Goal: Find specific page/section: Find specific page/section

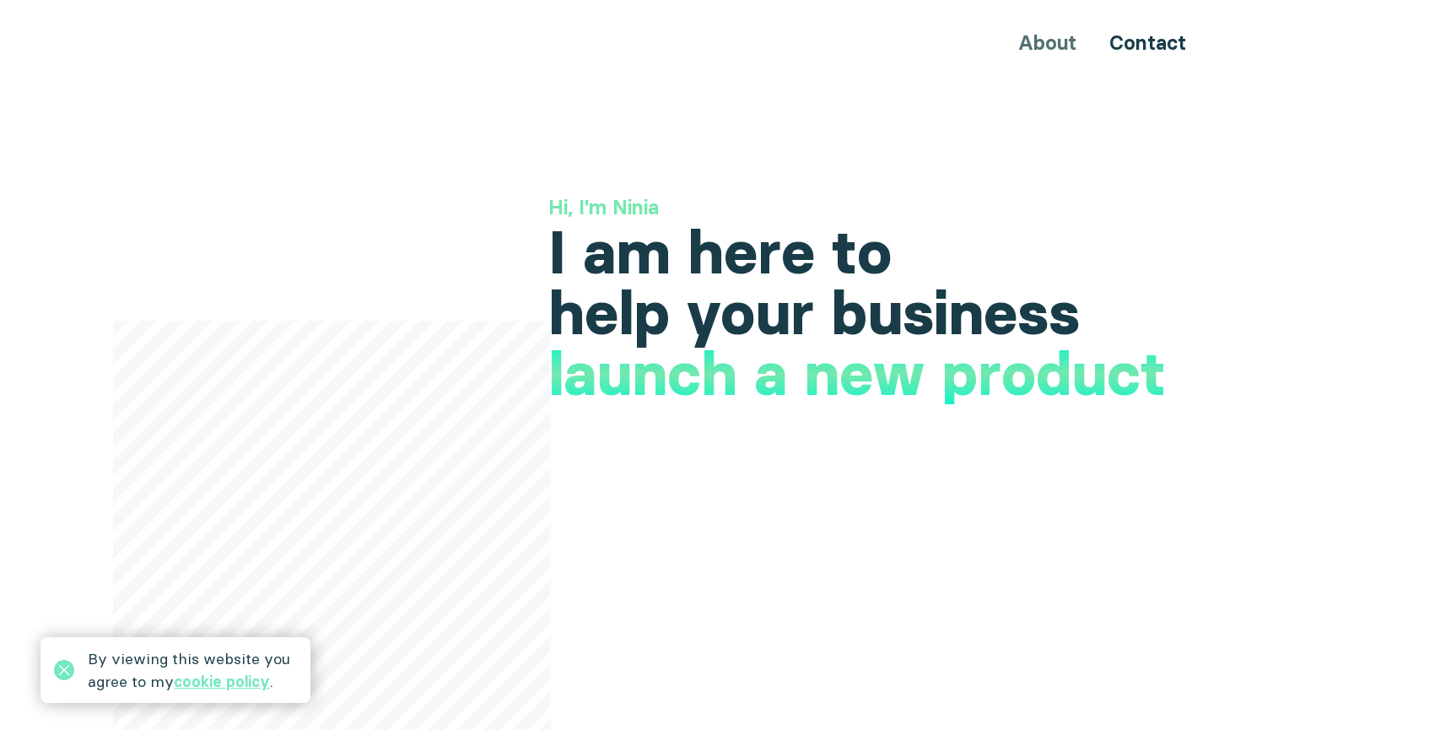
click at [1048, 44] on div "About Contact" at bounding box center [720, 42] width 1012 height 31
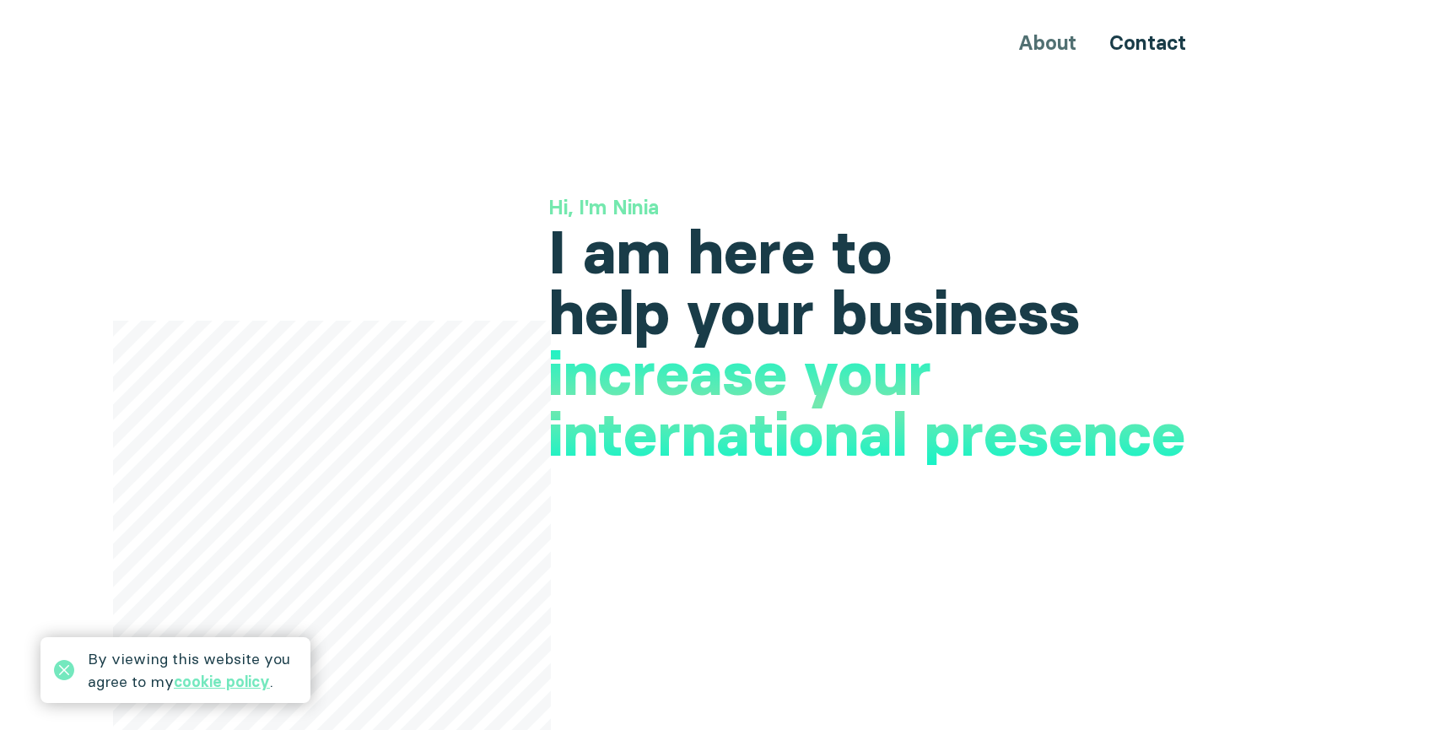
click at [1048, 44] on div "About Contact" at bounding box center [720, 42] width 1012 height 31
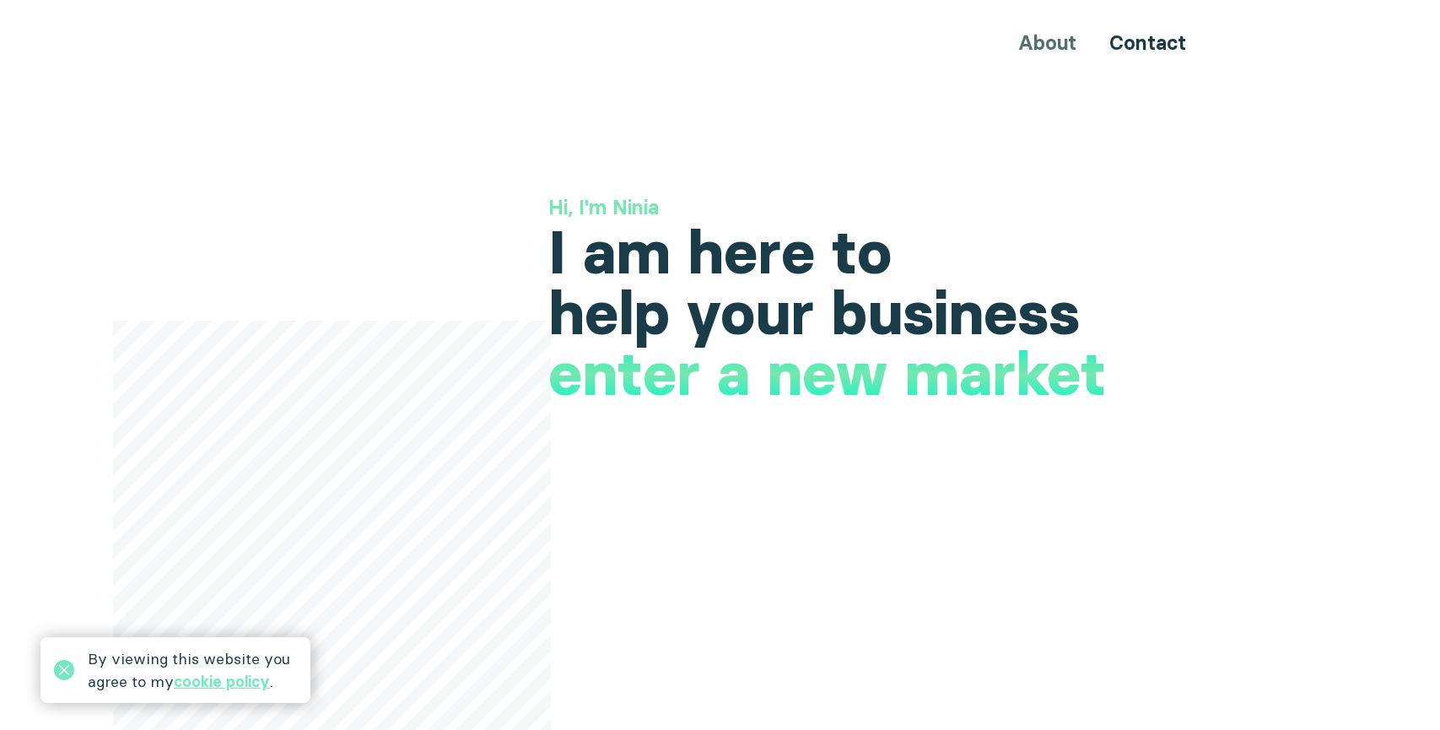
click at [67, 670] on icon at bounding box center [64, 670] width 20 height 20
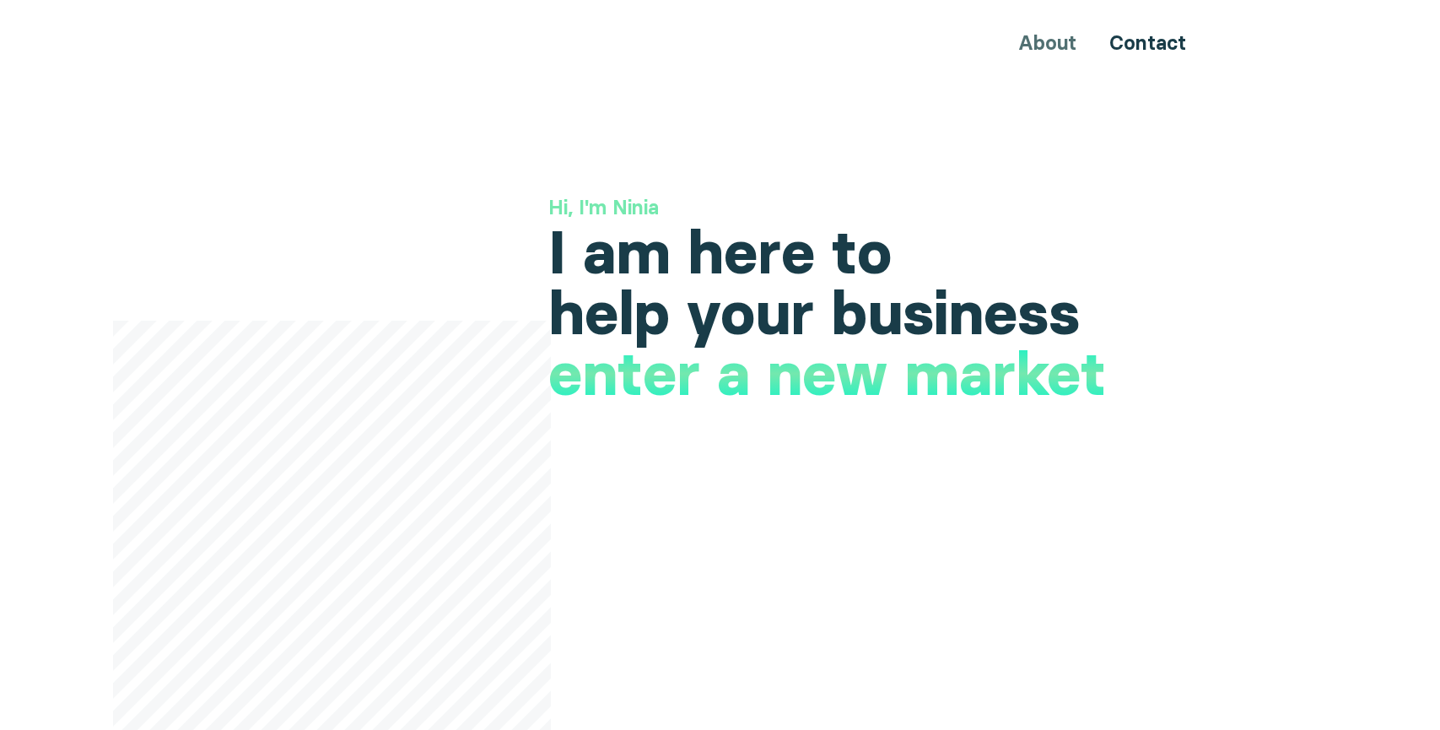
click at [1054, 46] on div "About Contact" at bounding box center [720, 42] width 1012 height 31
click at [1139, 42] on link "Contact" at bounding box center [1147, 42] width 77 height 24
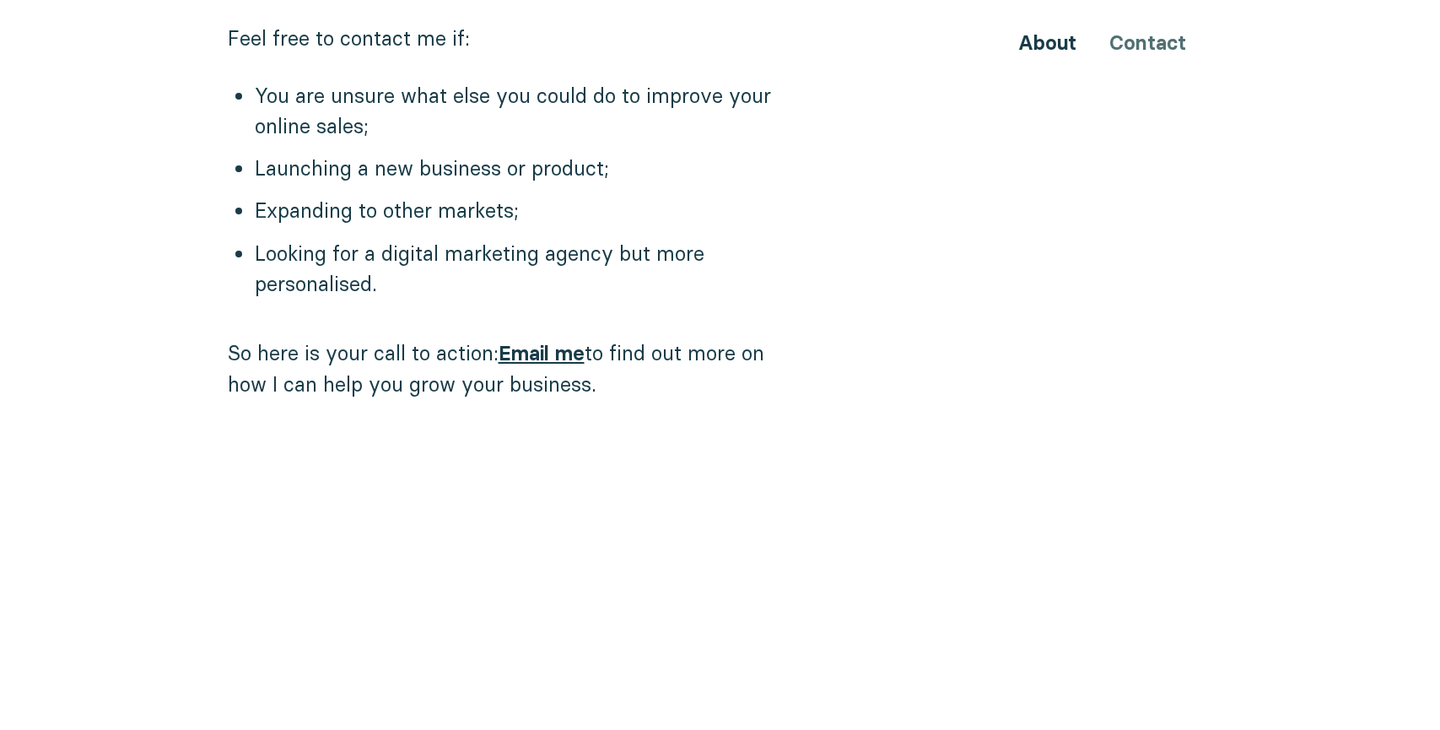
scroll to position [1778, 0]
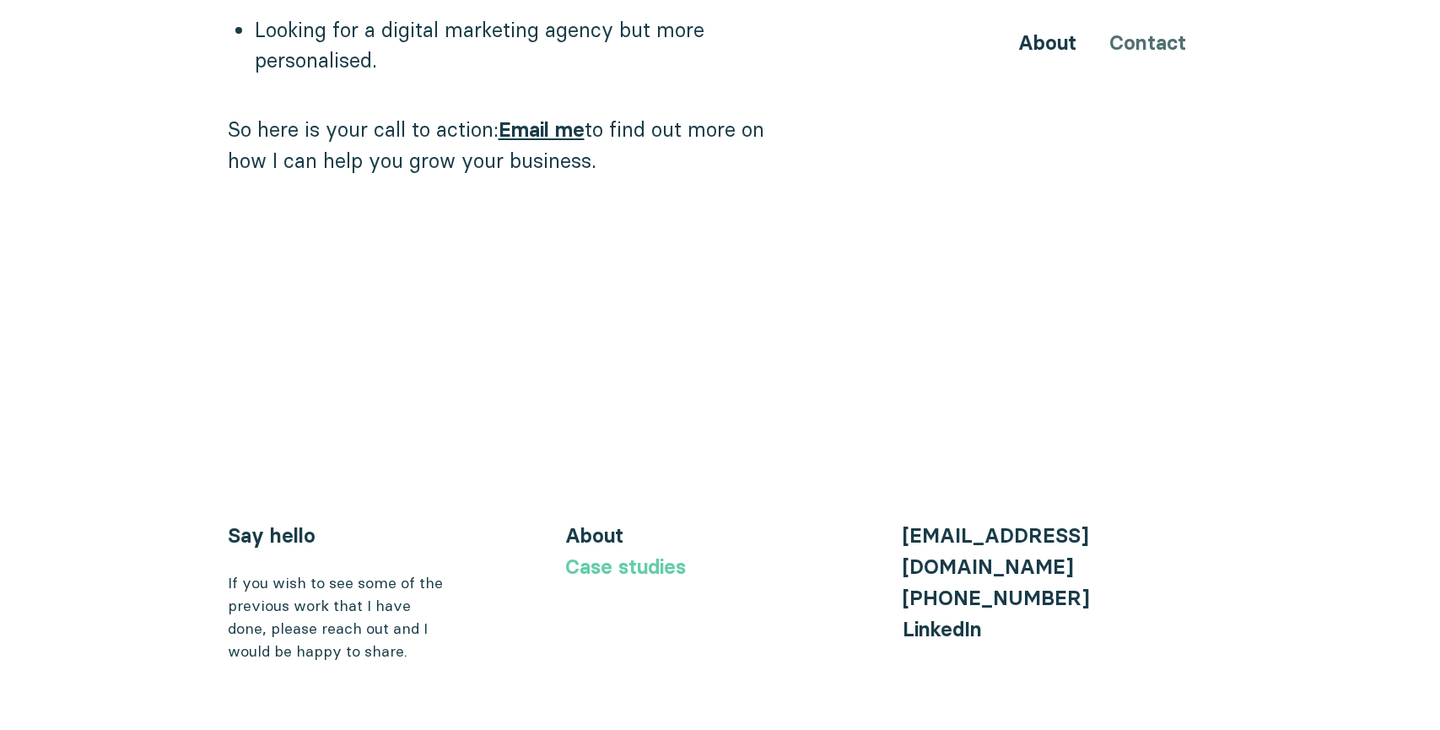
click at [643, 554] on link "Case studies" at bounding box center [625, 566] width 121 height 24
click at [638, 554] on link "Case studies" at bounding box center [625, 566] width 121 height 24
click at [625, 554] on link "Case studies" at bounding box center [625, 566] width 121 height 24
click at [611, 523] on link "About" at bounding box center [594, 535] width 58 height 24
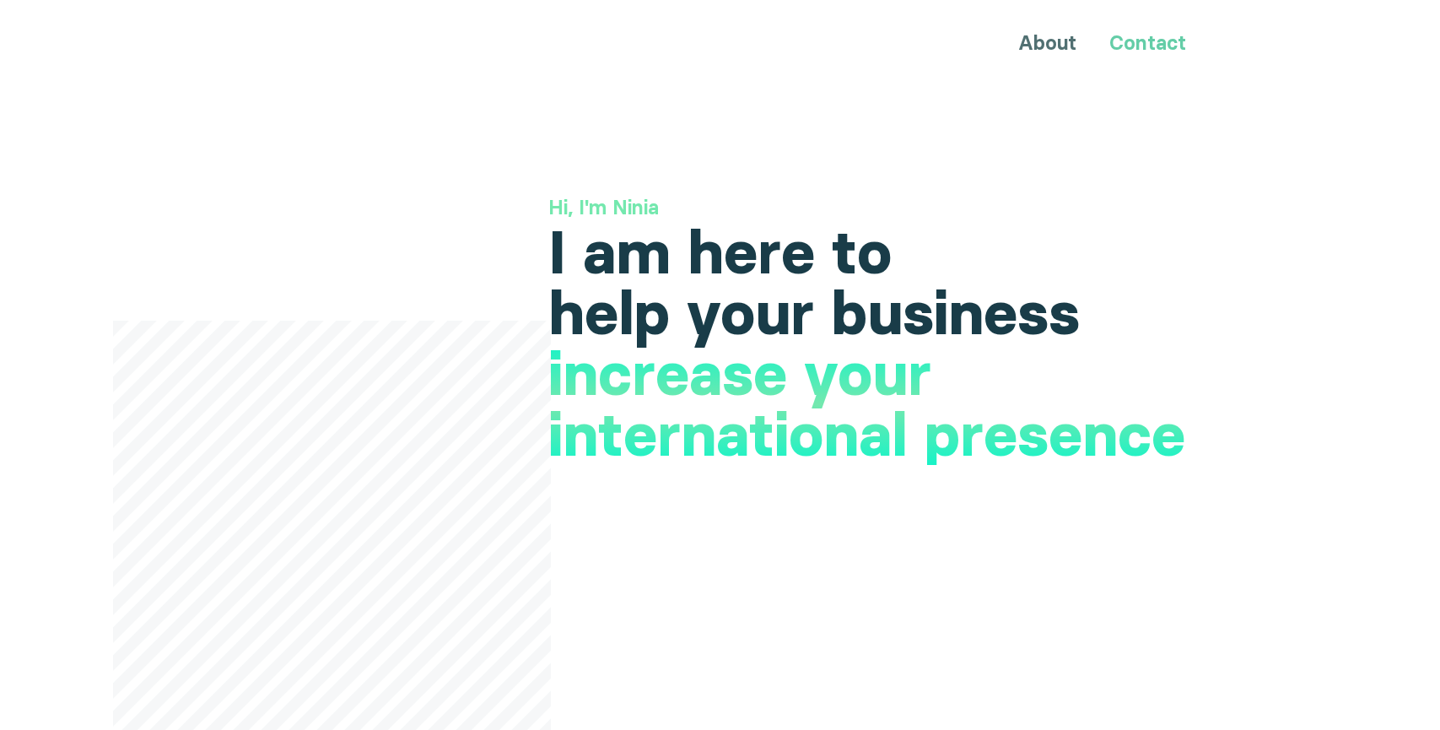
click at [1154, 41] on link "Contact" at bounding box center [1147, 42] width 77 height 24
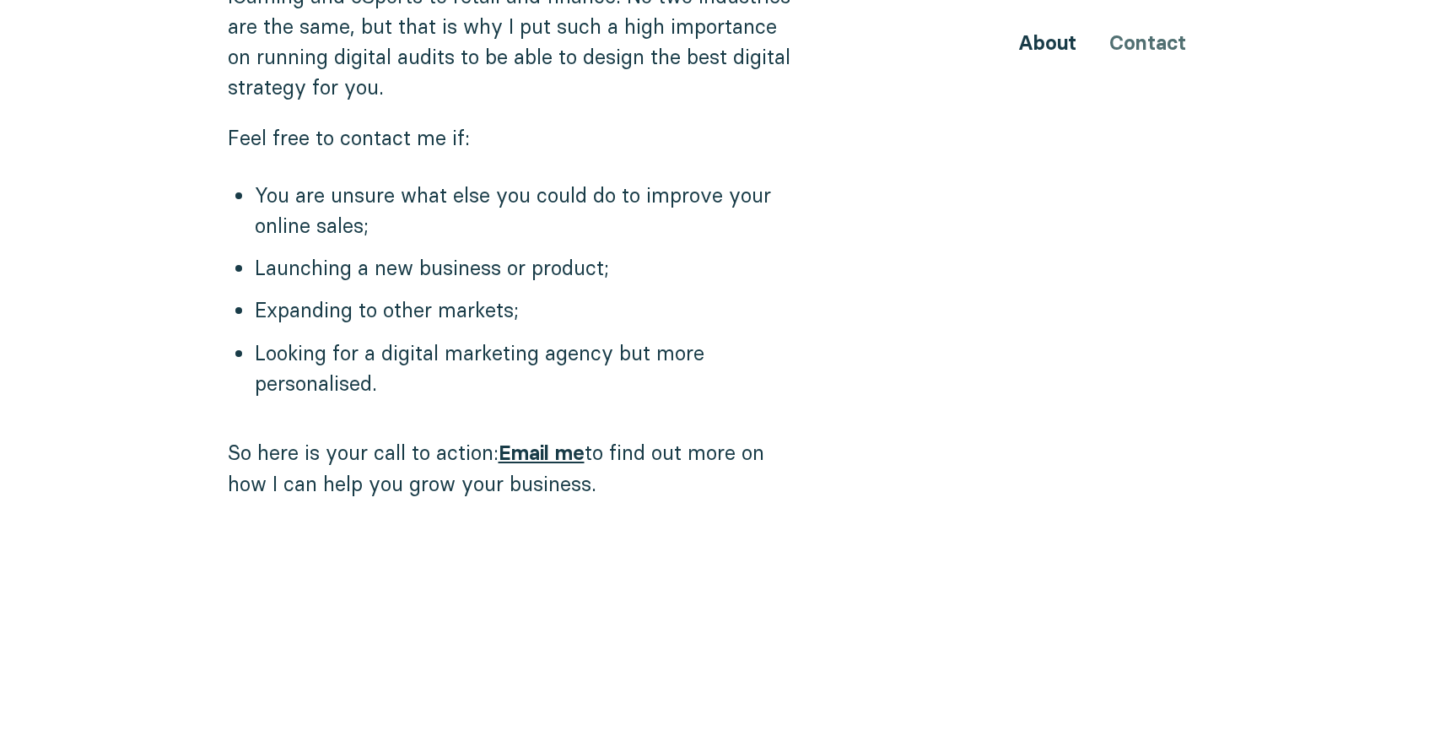
scroll to position [1778, 0]
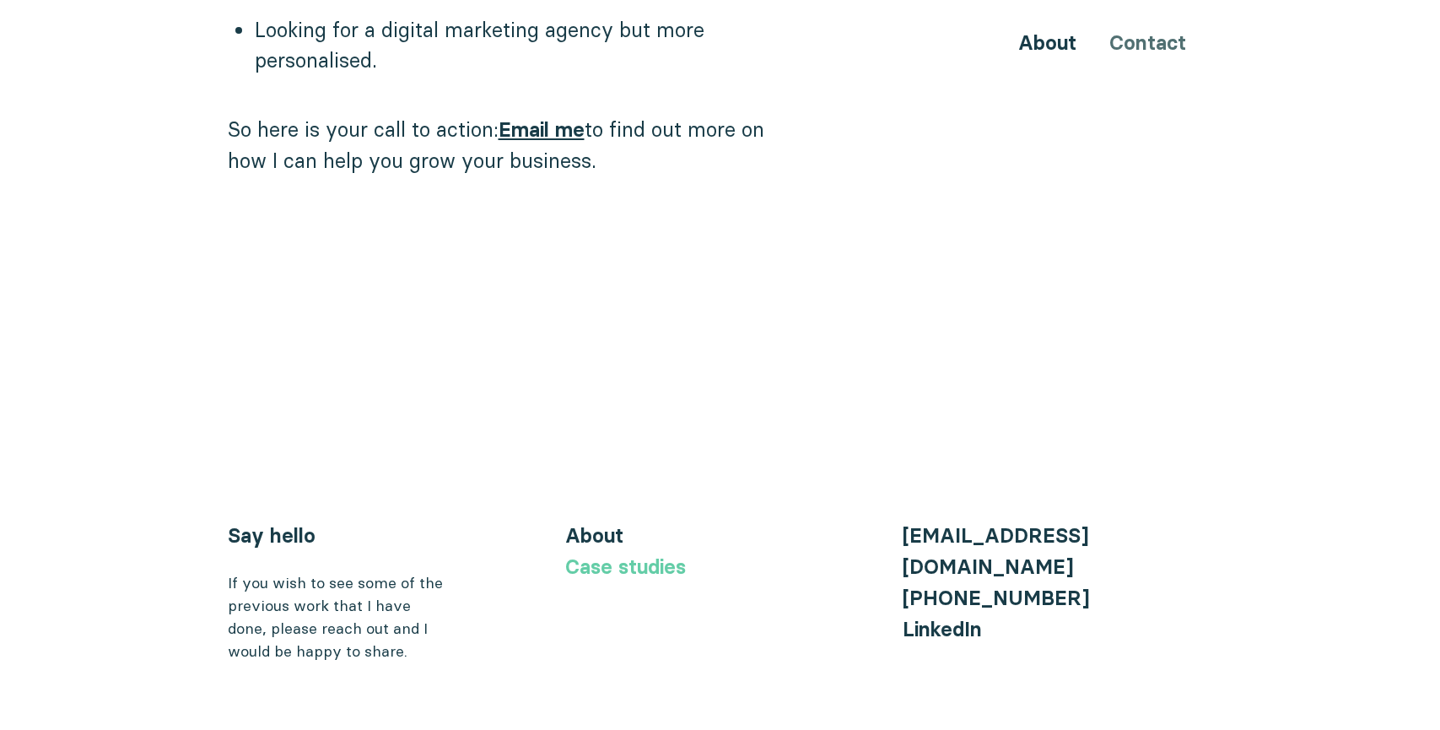
click at [660, 554] on link "Case studies" at bounding box center [625, 566] width 121 height 24
click at [620, 554] on link "Case studies" at bounding box center [625, 566] width 121 height 24
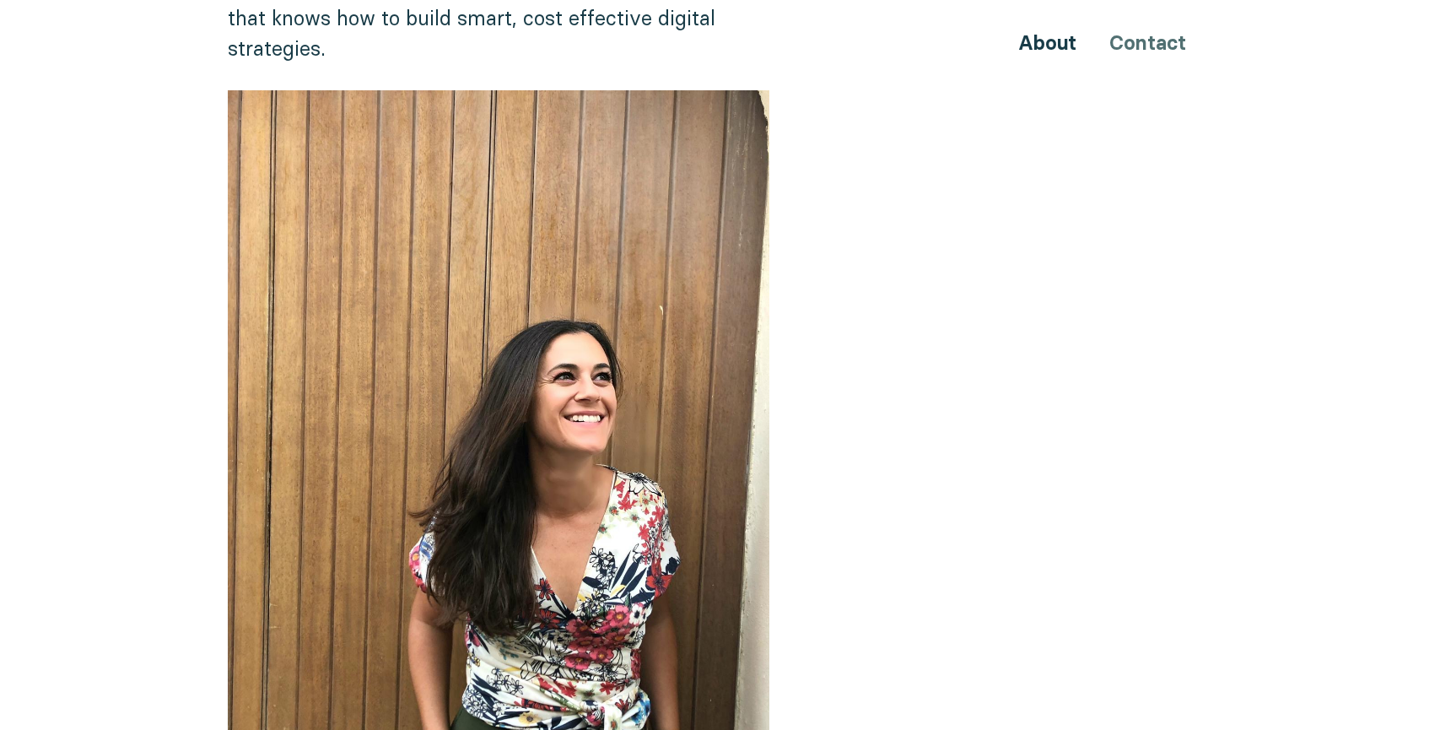
scroll to position [0, 0]
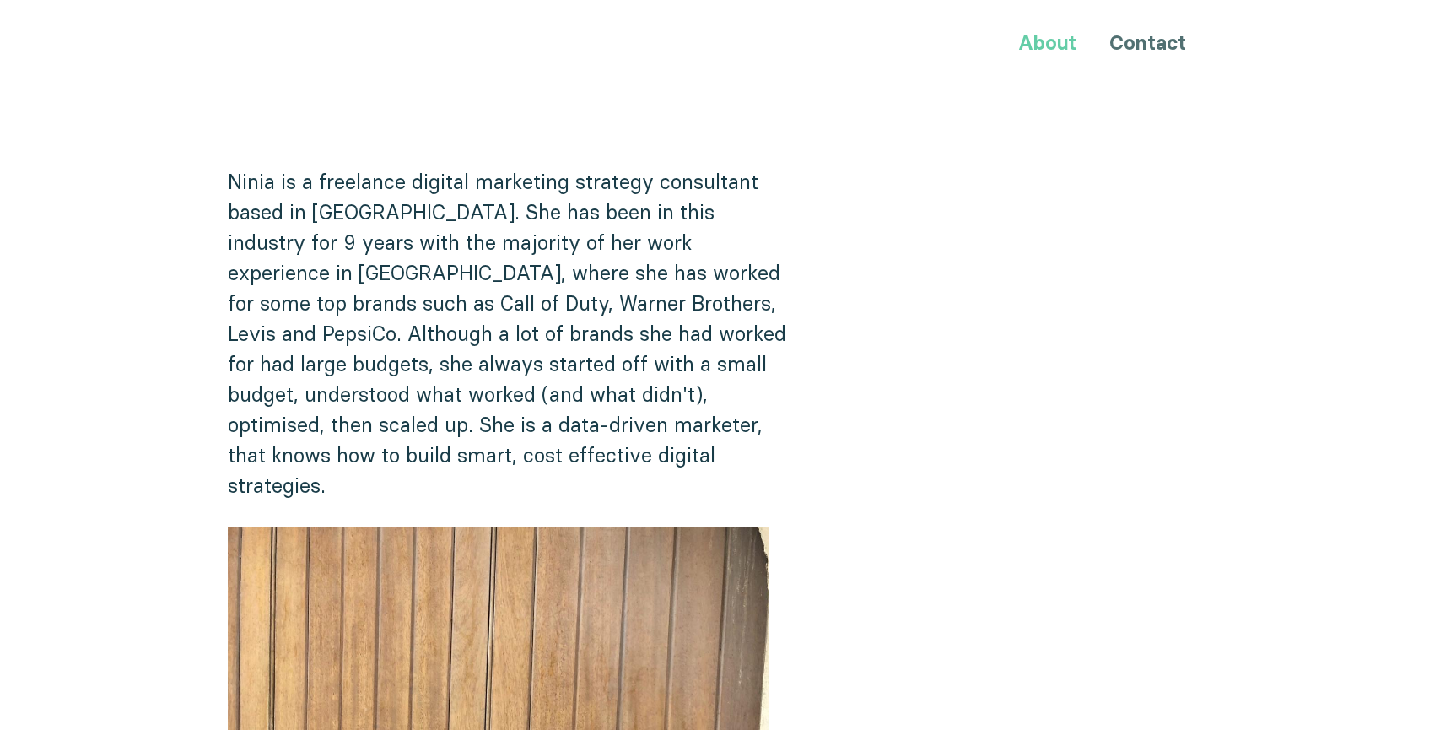
click at [1052, 46] on link "About" at bounding box center [1047, 42] width 58 height 24
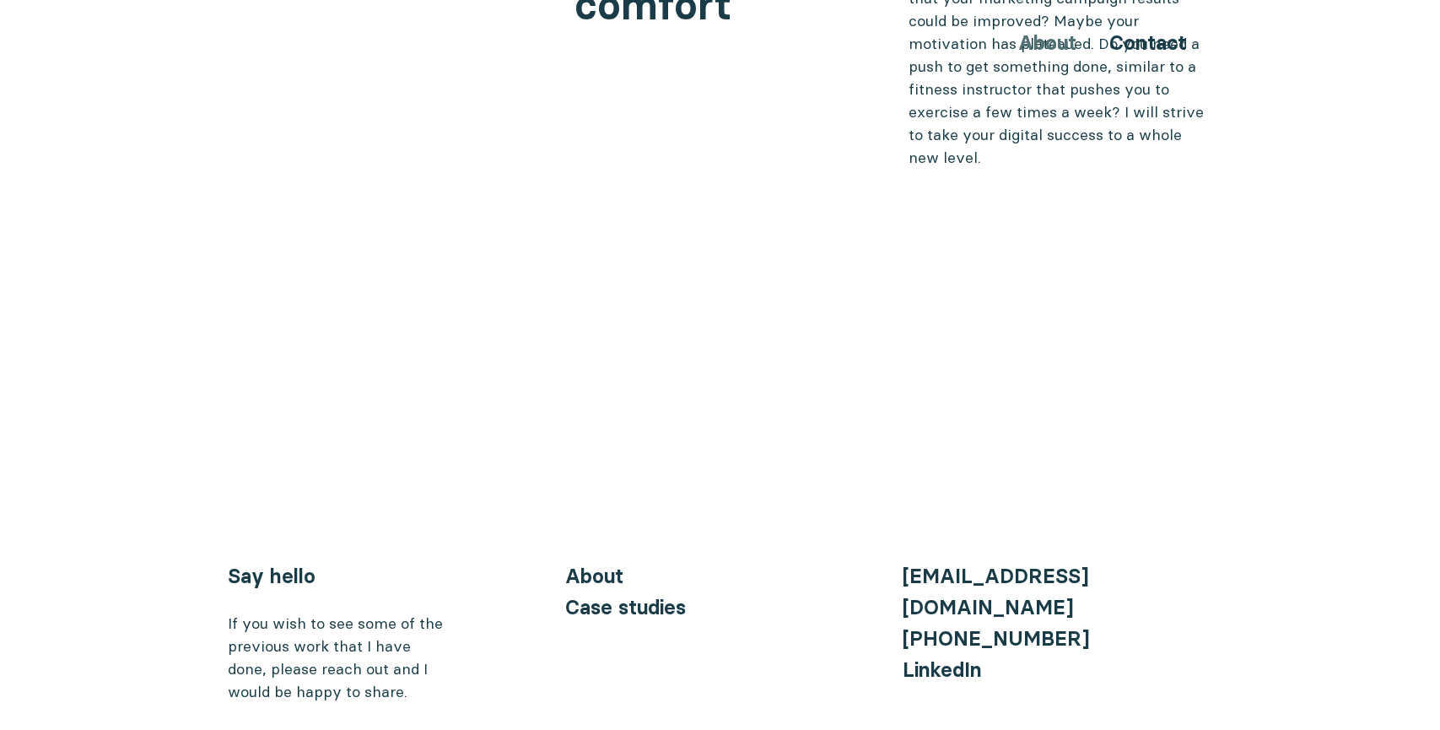
scroll to position [6871, 0]
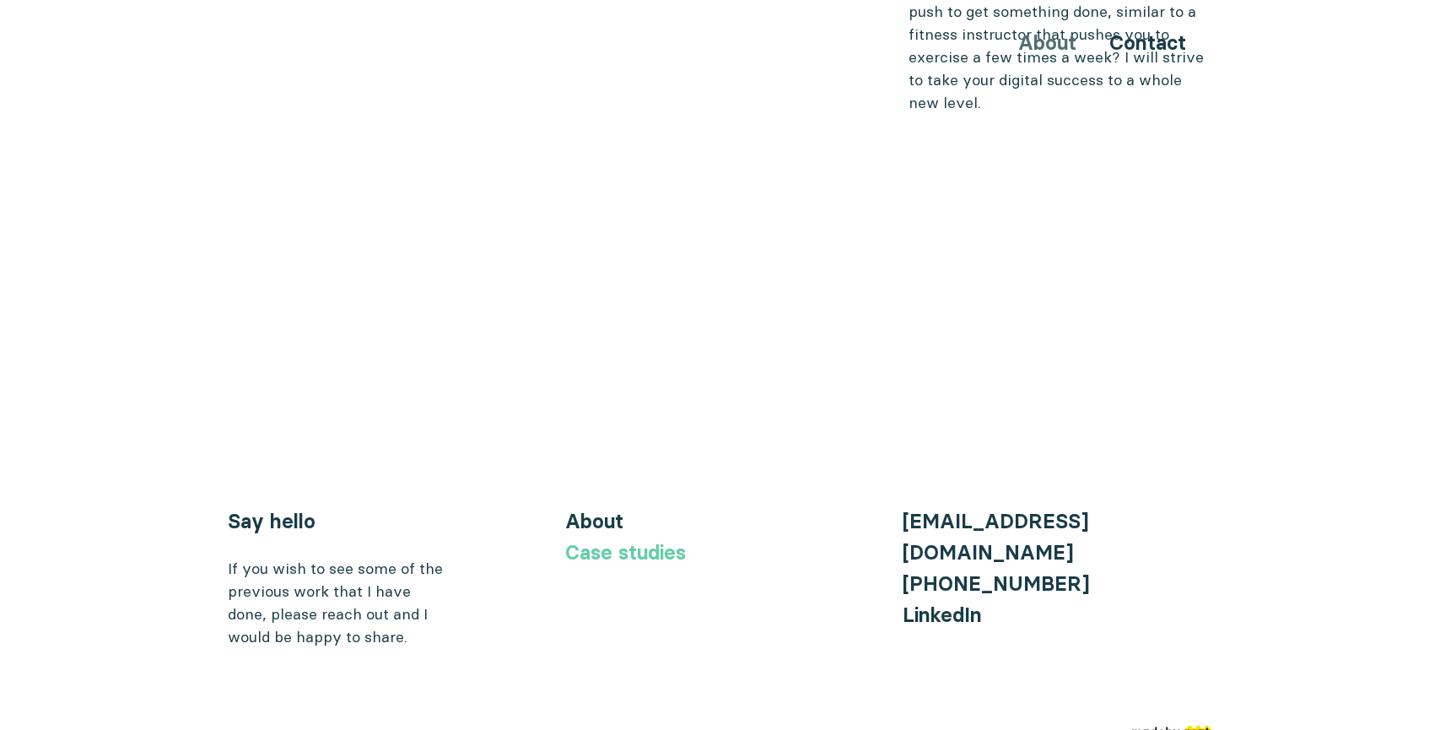
click at [628, 540] on link "Case studies" at bounding box center [625, 552] width 121 height 24
